Goal: Task Accomplishment & Management: Complete application form

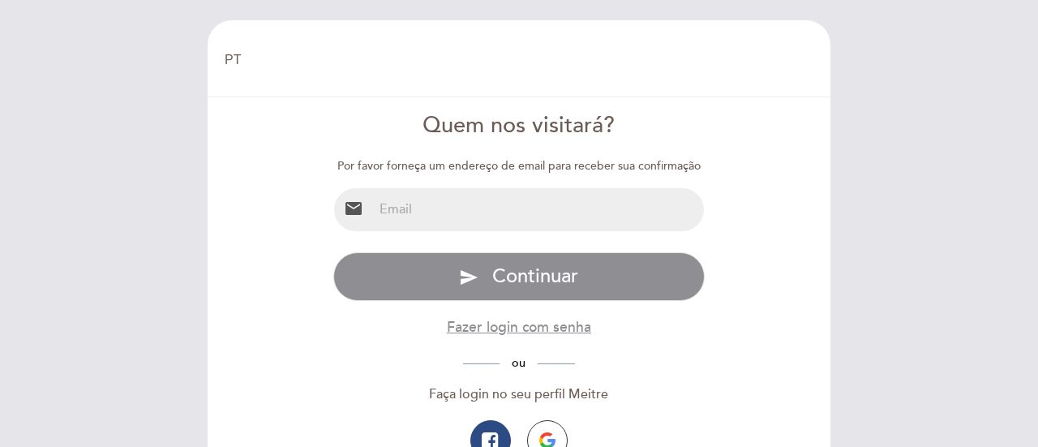
select select "pt"
click at [439, 202] on input "email" at bounding box center [539, 209] width 332 height 43
type input "[EMAIL_ADDRESS][DOMAIN_NAME]"
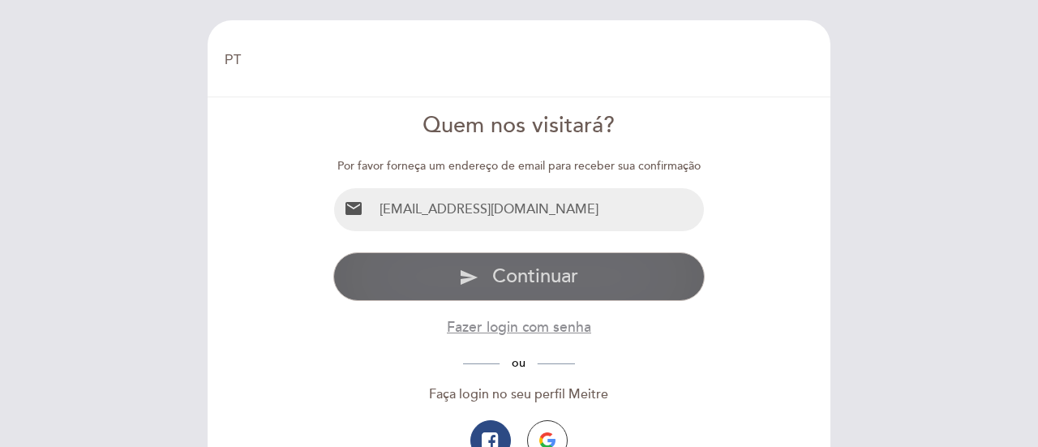
click at [518, 280] on span "Continuar" at bounding box center [535, 276] width 86 height 24
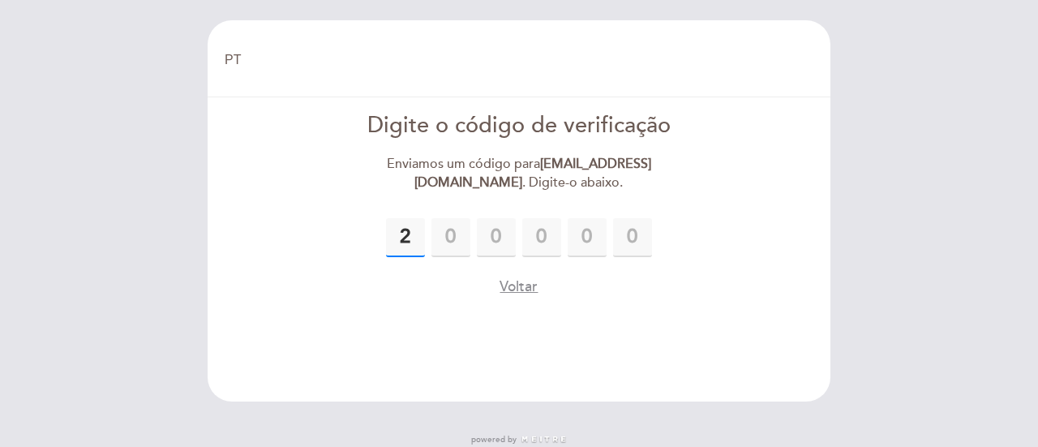
type input "2"
type input "5"
type input "2"
type input "8"
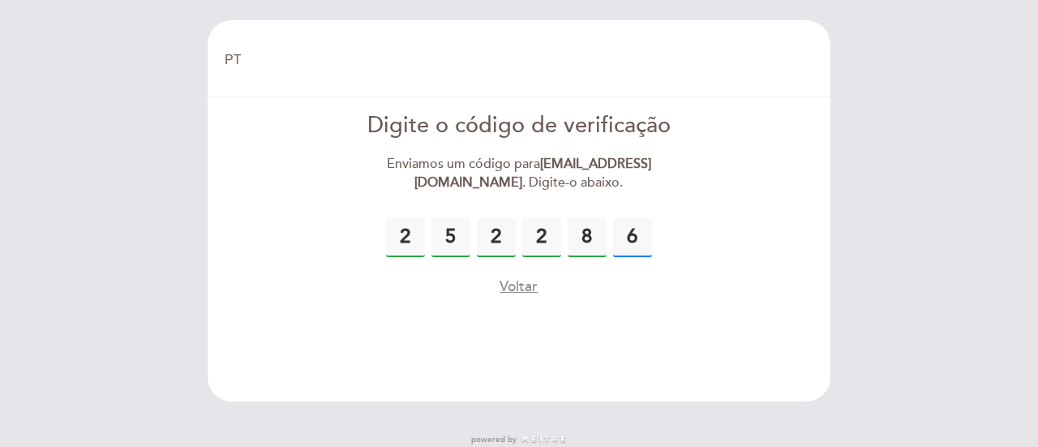
type input "6"
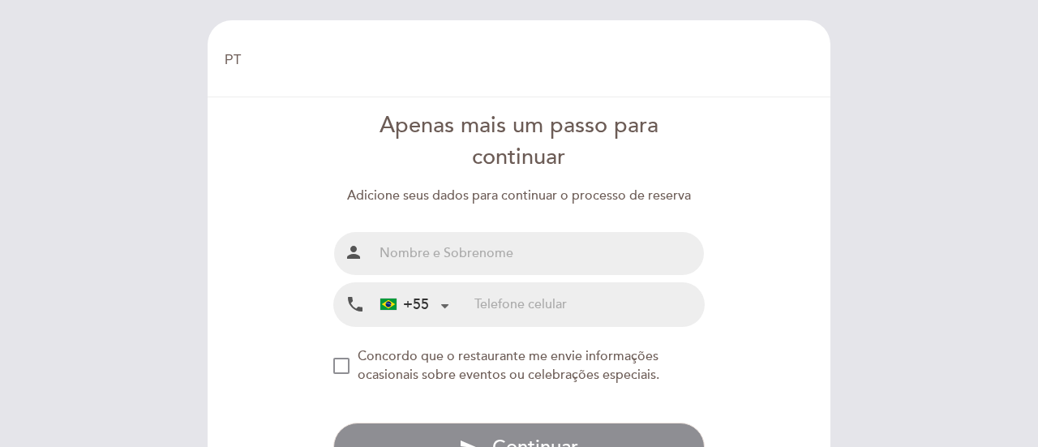
click at [435, 246] on input "text" at bounding box center [539, 253] width 332 height 43
type input "[PERSON_NAME]"
click at [511, 302] on input "tel" at bounding box center [588, 304] width 229 height 43
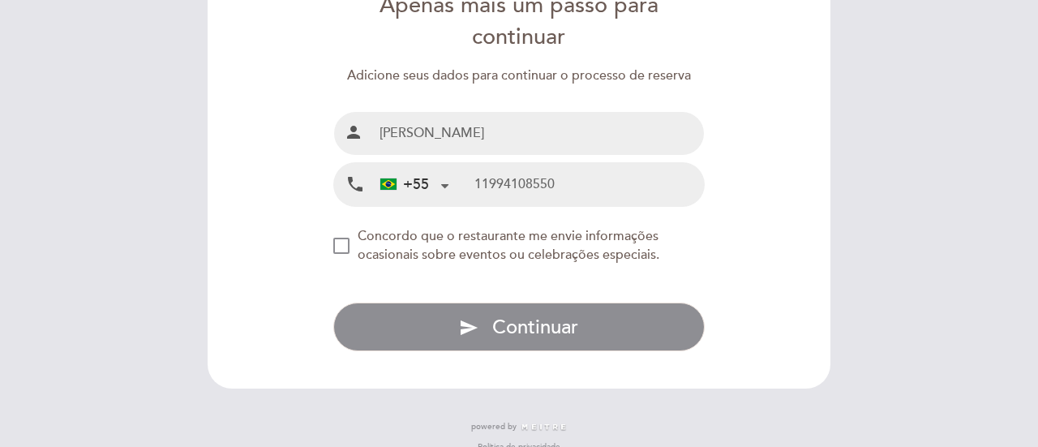
scroll to position [141, 0]
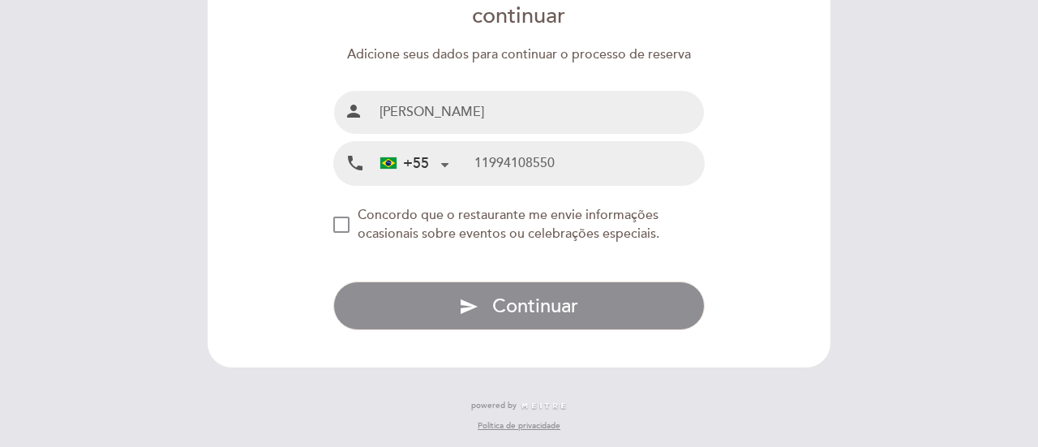
type input "11994108550"
click at [339, 229] on div "NEW_MODAL_AGREE_RESTAURANT_SEND_OCCASIONAL_INFO" at bounding box center [341, 225] width 16 height 16
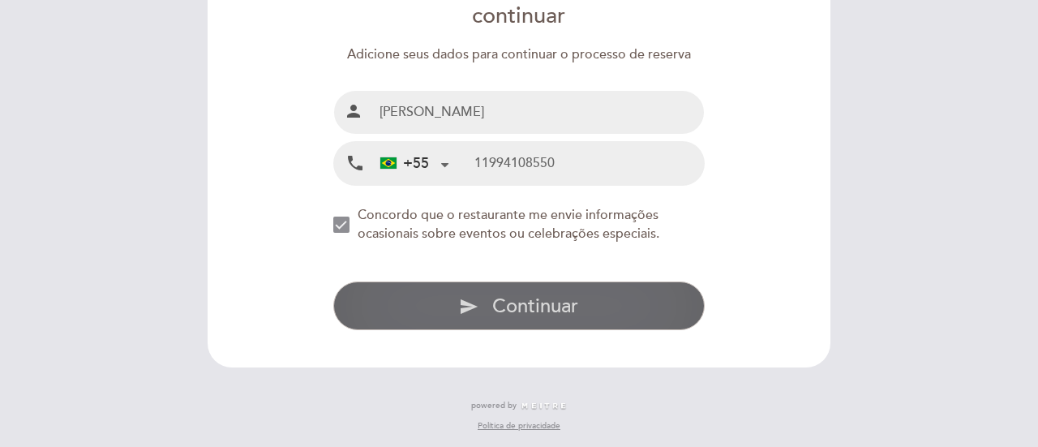
click at [520, 312] on span "Continuar" at bounding box center [535, 306] width 86 height 24
